Goal: Information Seeking & Learning: Learn about a topic

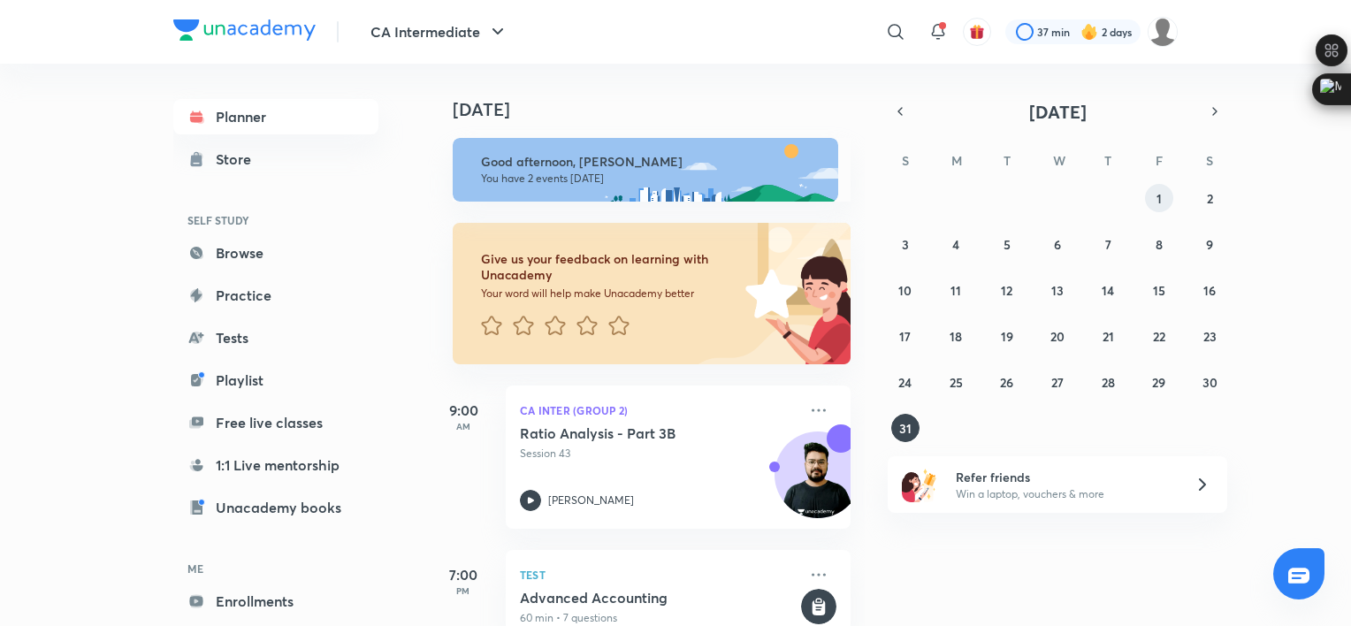
click at [1150, 203] on button "1" at bounding box center [1159, 198] width 28 height 28
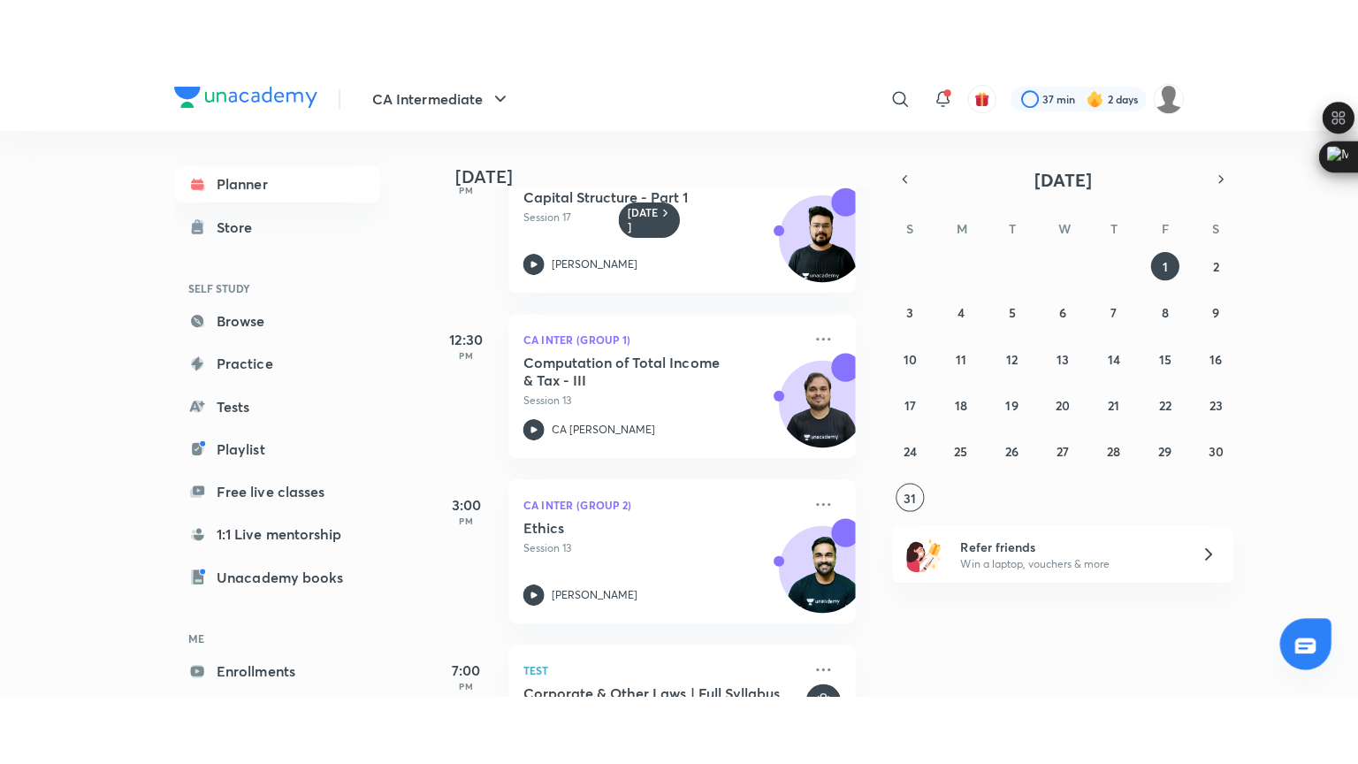
scroll to position [461, 0]
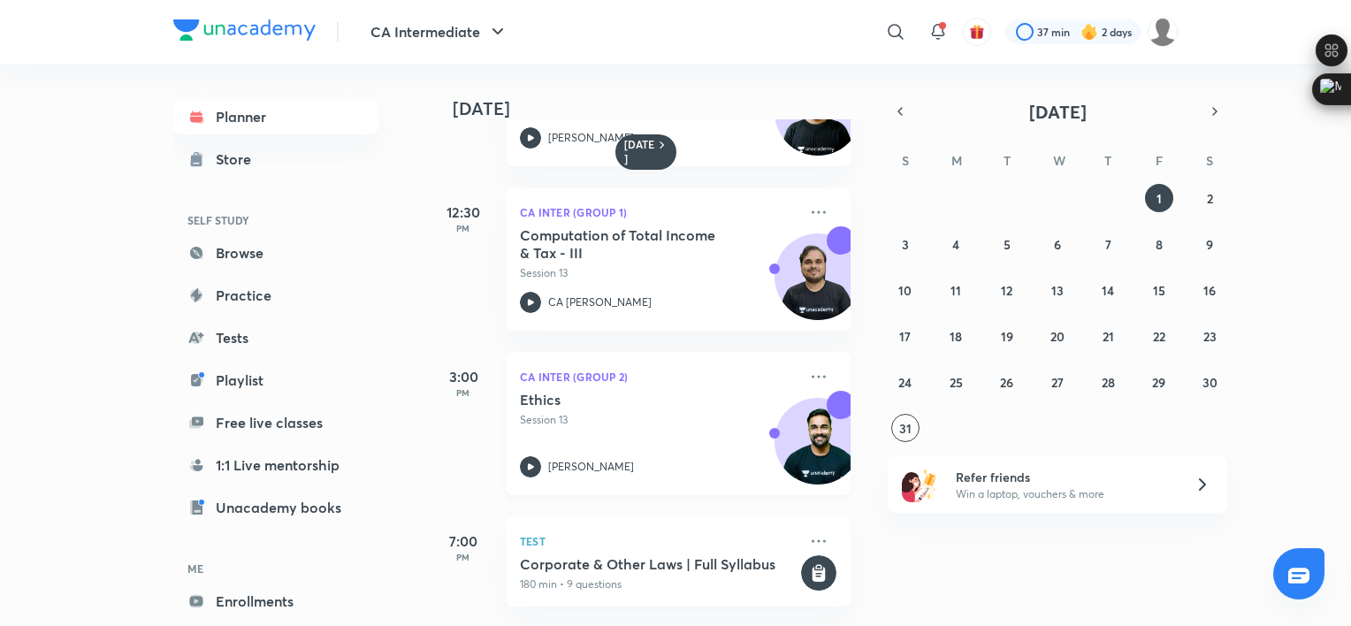
click at [651, 412] on p "Session 13" at bounding box center [659, 420] width 278 height 16
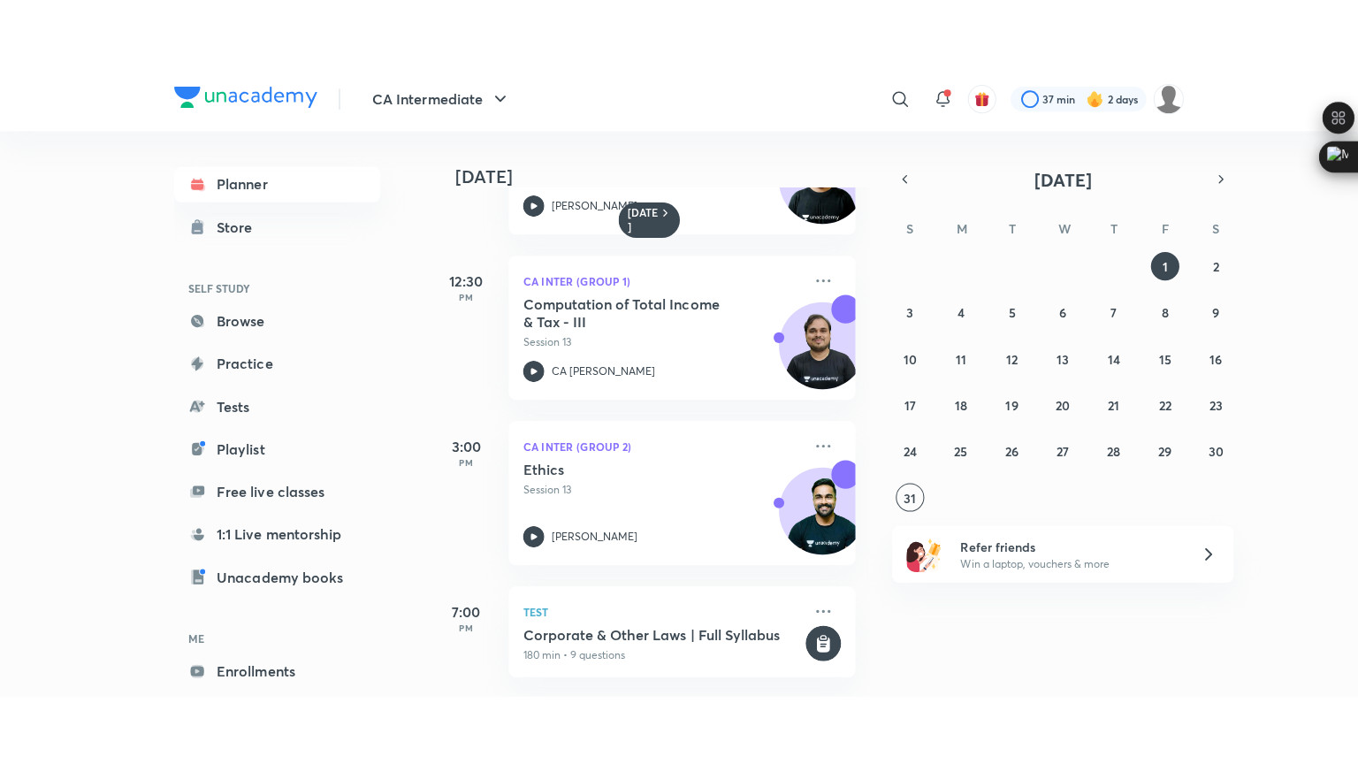
scroll to position [323, 0]
